Goal: Navigation & Orientation: Find specific page/section

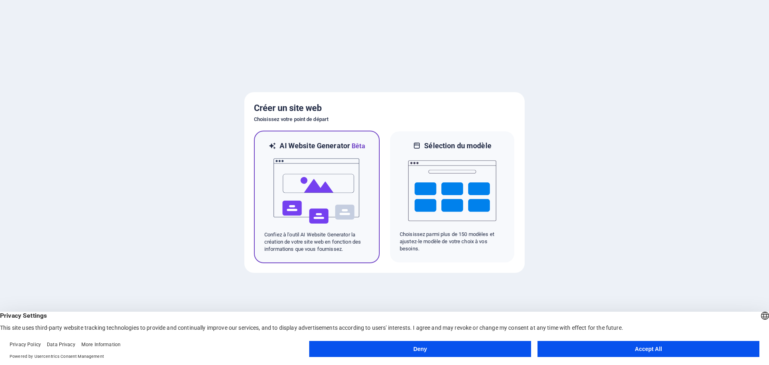
click at [337, 186] on img at bounding box center [317, 191] width 88 height 80
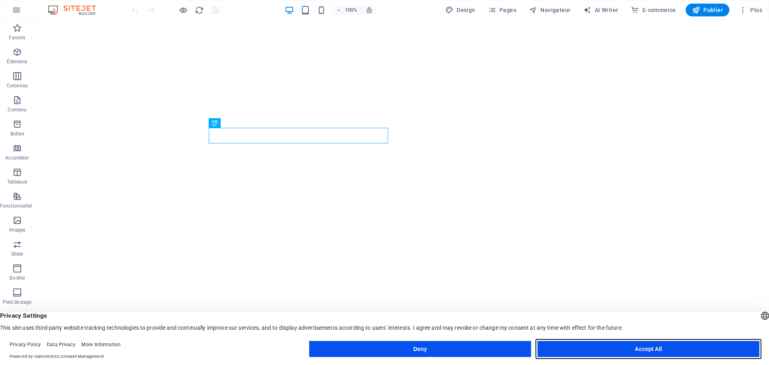
click at [590, 356] on button "Accept All" at bounding box center [649, 349] width 222 height 16
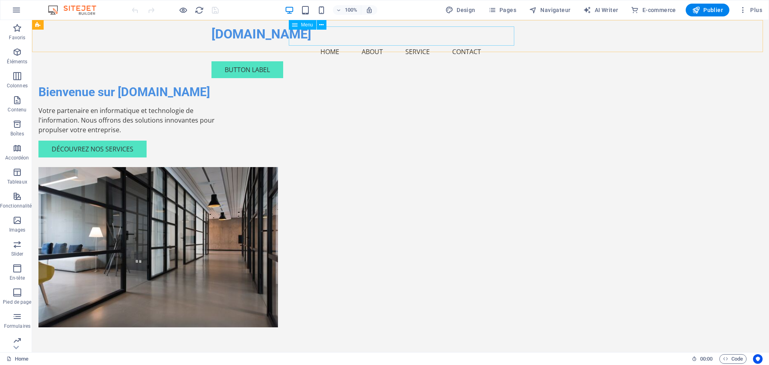
click at [334, 42] on nav "Home About Service Contact" at bounding box center [401, 51] width 378 height 19
click at [386, 42] on nav "Home About Service Contact" at bounding box center [401, 51] width 378 height 19
click at [657, 9] on span "E-commerce" at bounding box center [653, 10] width 45 height 8
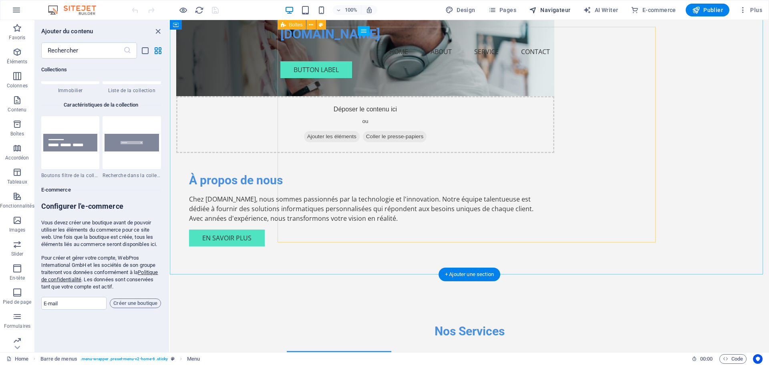
scroll to position [361, 0]
